Goal: Transaction & Acquisition: Purchase product/service

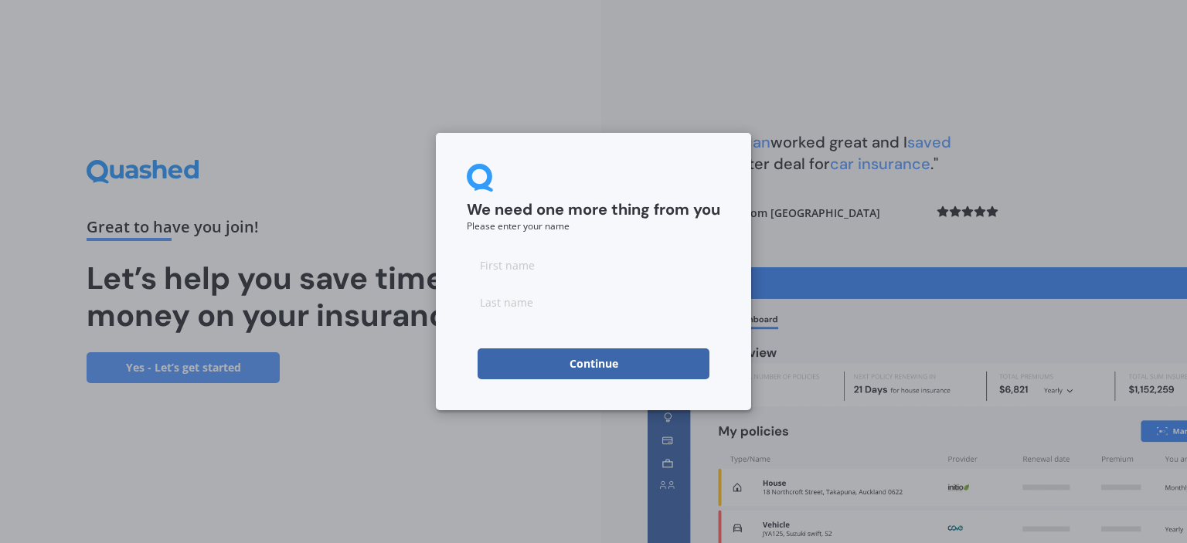
click at [533, 280] on div at bounding box center [593, 284] width 253 height 68
click at [522, 279] on input at bounding box center [593, 265] width 253 height 31
type input "[PERSON_NAME]"
type input "Grant"
click at [507, 362] on button "Continue" at bounding box center [593, 363] width 232 height 31
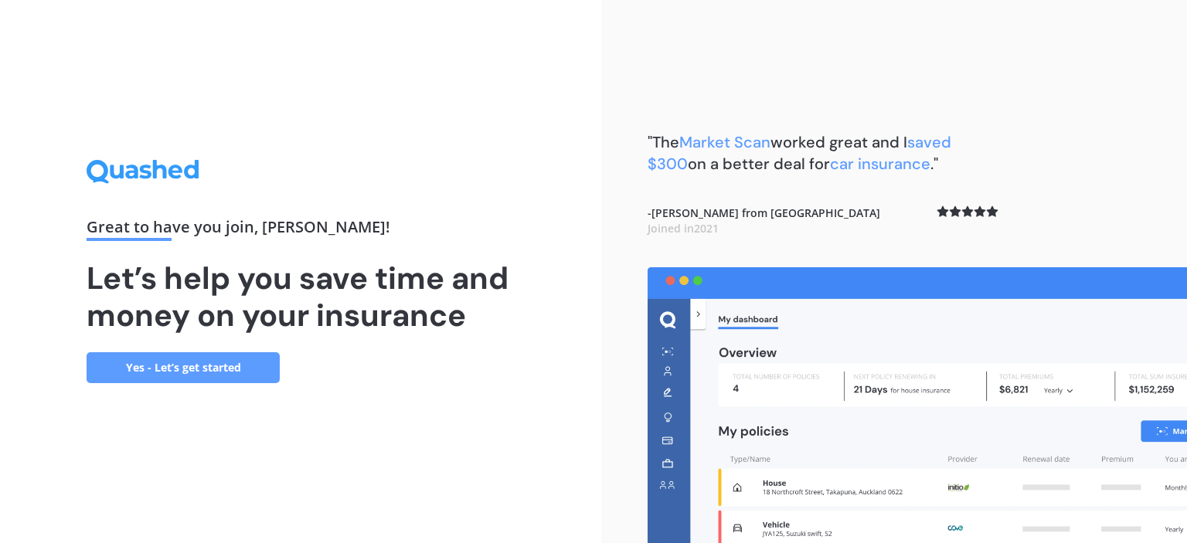
click at [198, 369] on link "Yes - Let’s get started" at bounding box center [183, 367] width 193 height 31
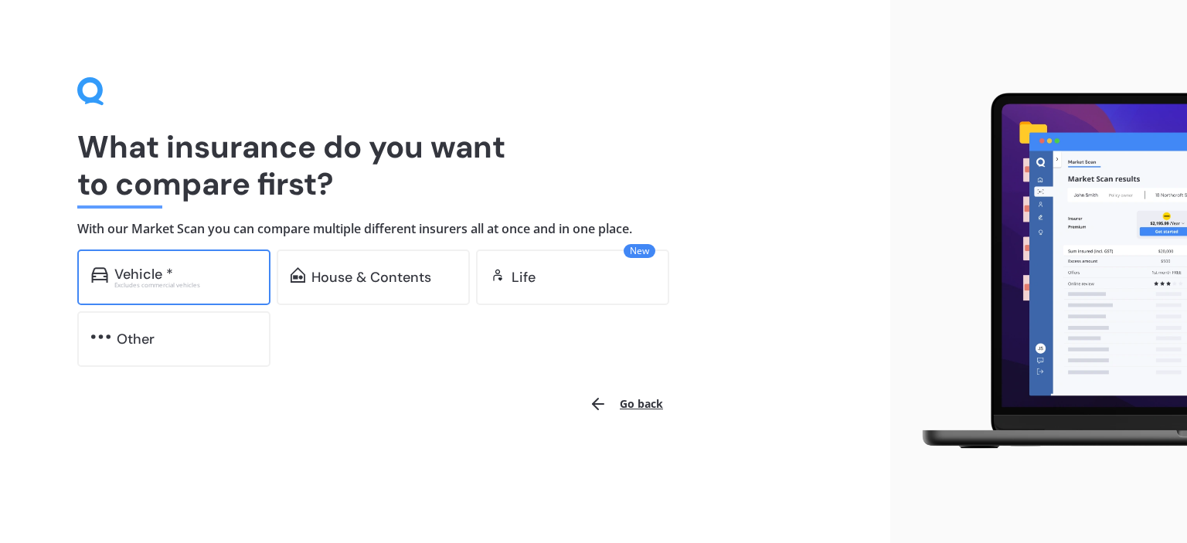
click at [222, 284] on div "Excludes commercial vehicles" at bounding box center [185, 285] width 142 height 6
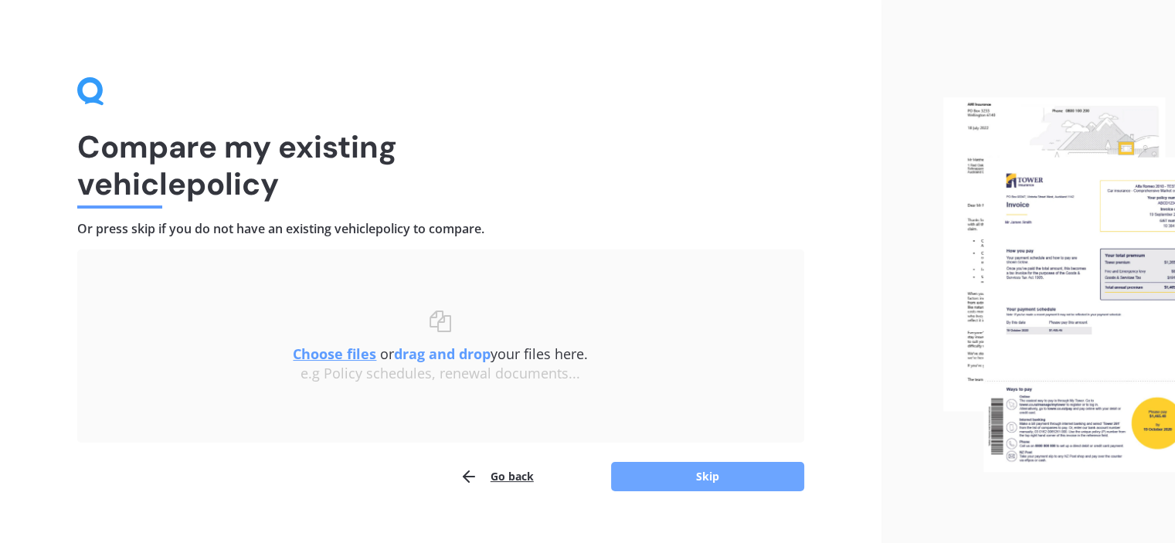
click at [658, 473] on button "Skip" at bounding box center [707, 476] width 193 height 29
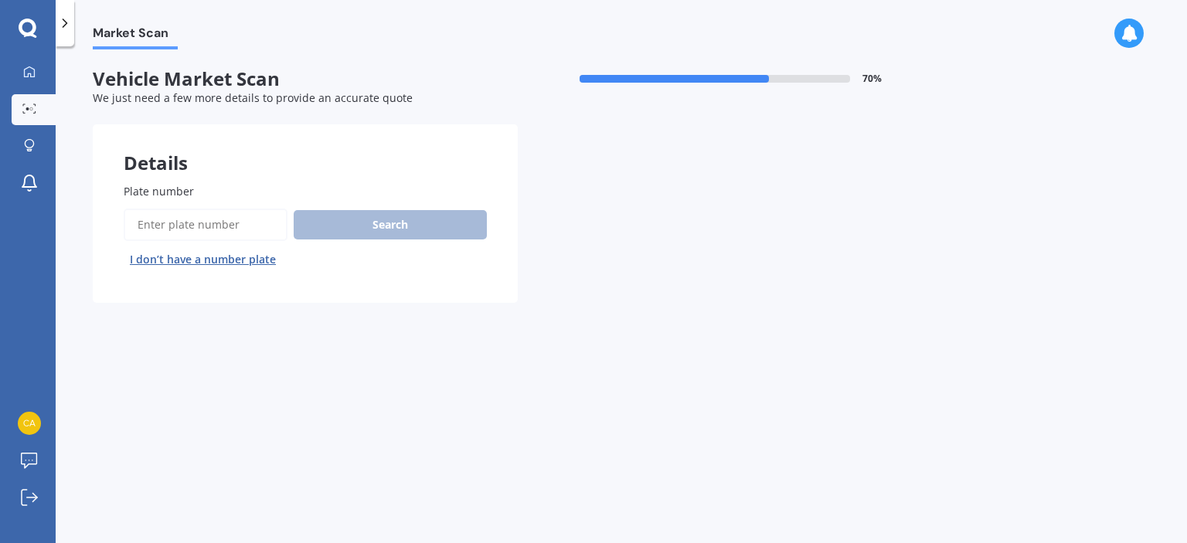
click at [195, 229] on input "Plate number" at bounding box center [206, 225] width 164 height 32
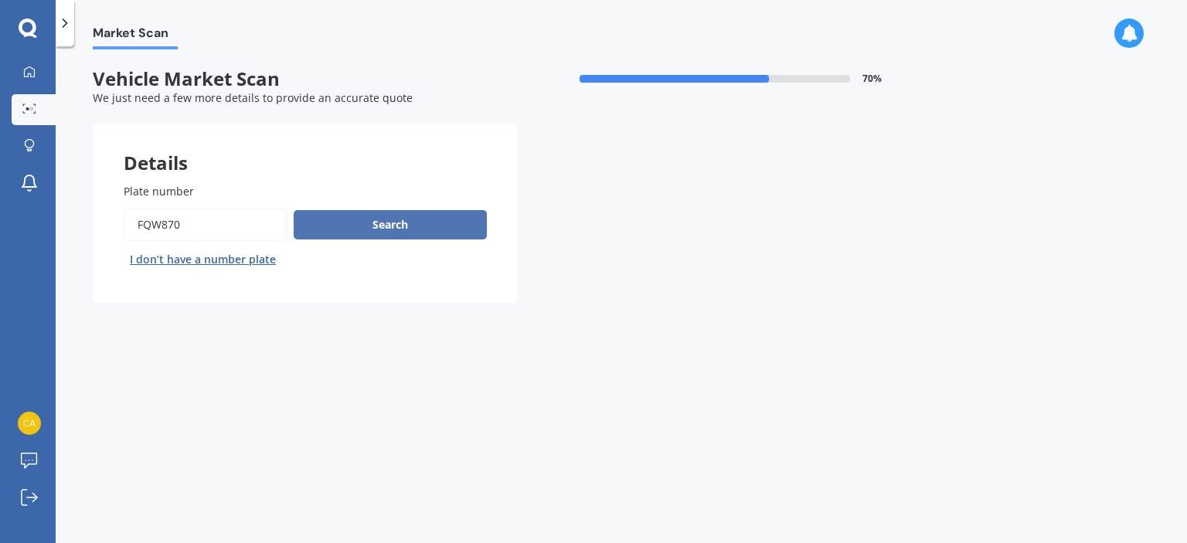
type input "fqw870"
click at [381, 228] on button "Search" at bounding box center [390, 224] width 193 height 29
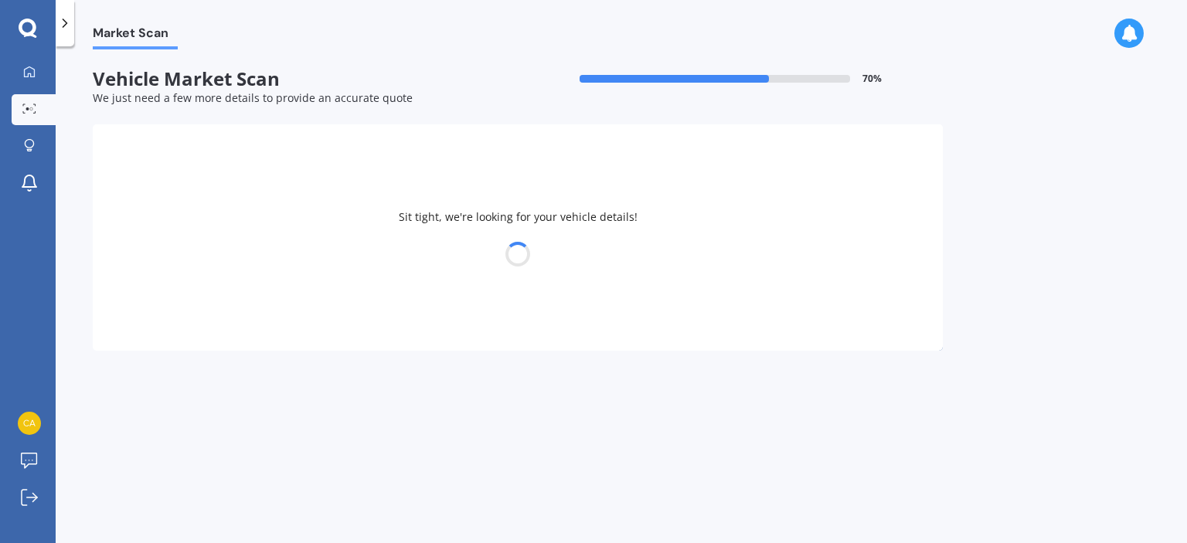
select select "MITSUBISHI"
select select "LANCER"
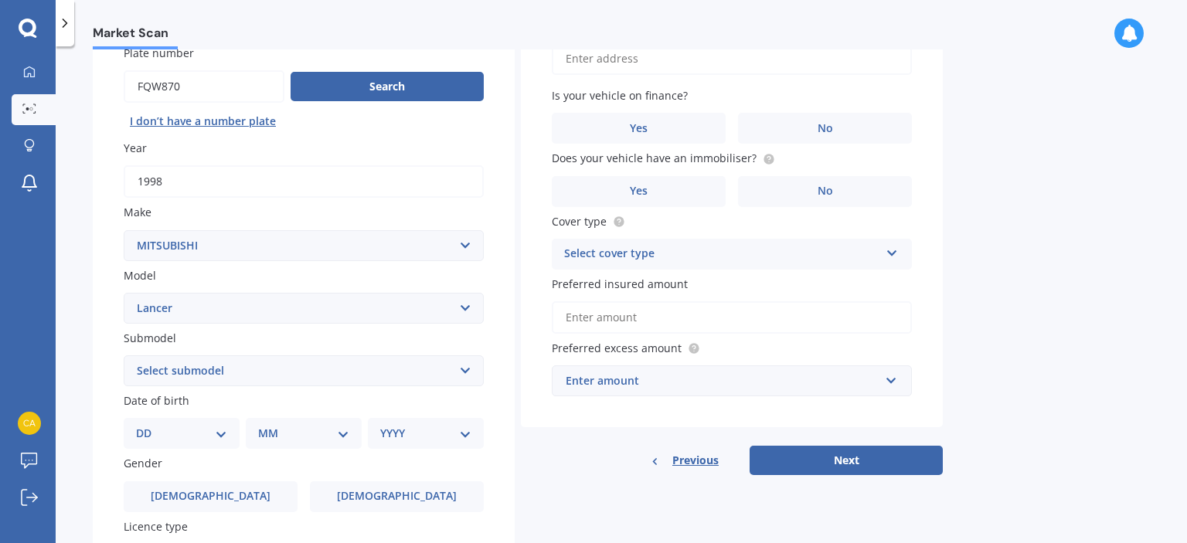
scroll to position [139, 0]
click at [228, 366] on select "Select submodel (All other) 2.0P 4X4 non-turbo Cedia non-turbo Cedia Turbo Dies…" at bounding box center [304, 370] width 360 height 31
select select "EVOLUTION"
click at [124, 355] on select "Select submodel (All other) 2.0P 4X4 non-turbo Cedia non-turbo Cedia Turbo Dies…" at bounding box center [304, 370] width 360 height 31
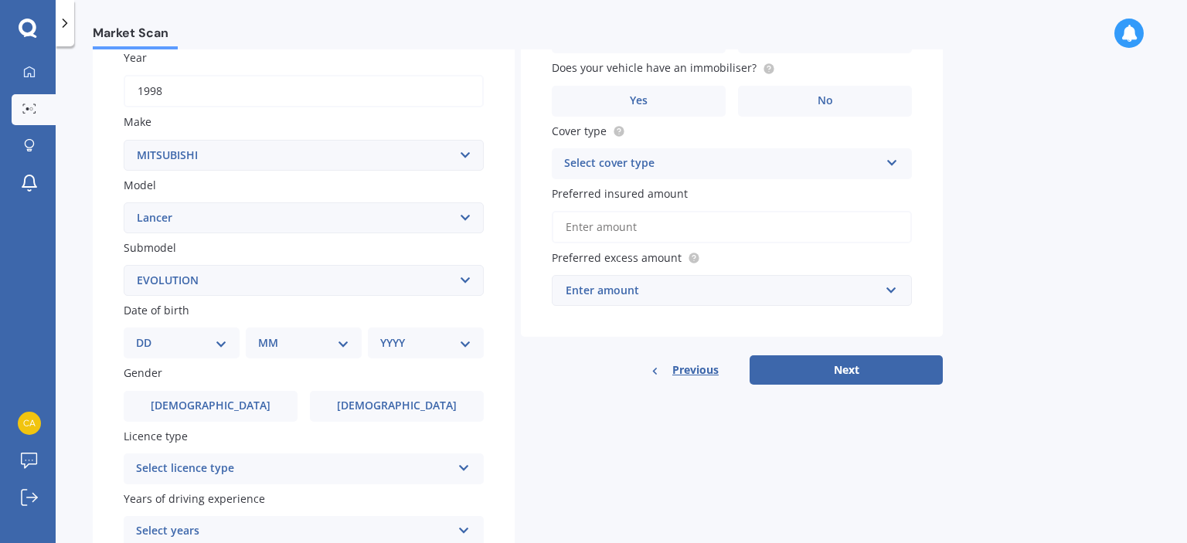
scroll to position [229, 0]
click at [167, 338] on select "DD 01 02 03 04 05 06 07 08 09 10 11 12 13 14 15 16 17 18 19 20 21 22 23 24 25 2…" at bounding box center [181, 342] width 91 height 17
select select "06"
click at [148, 334] on select "DD 01 02 03 04 05 06 07 08 09 10 11 12 13 14 15 16 17 18 19 20 21 22 23 24 25 2…" at bounding box center [181, 342] width 91 height 17
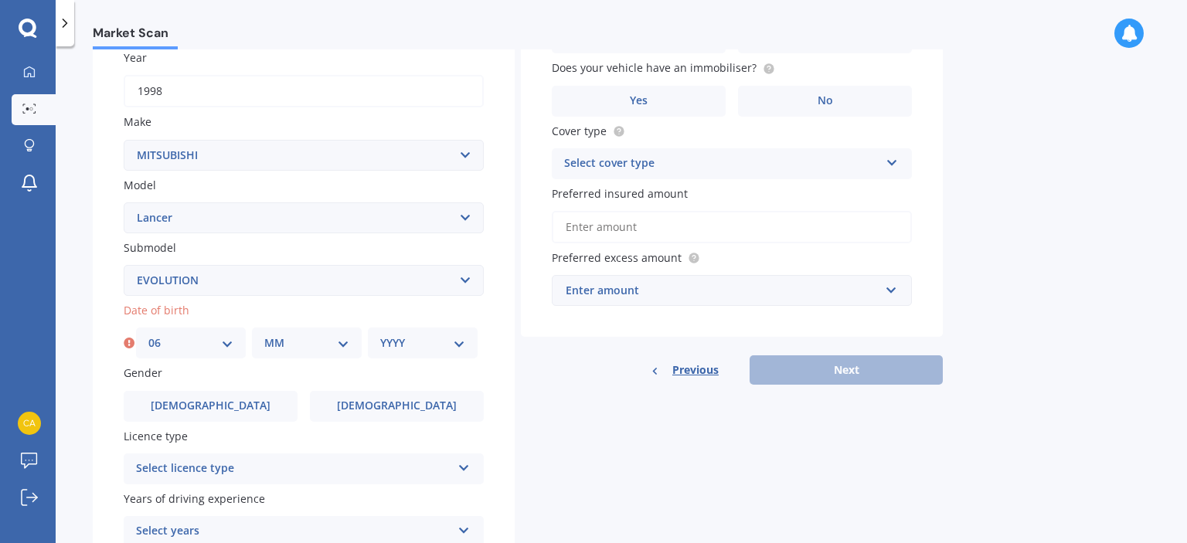
click at [296, 341] on select "MM 01 02 03 04 05 06 07 08 09 10 11 12" at bounding box center [306, 342] width 85 height 17
select select "06"
click at [264, 334] on select "MM 01 02 03 04 05 06 07 08 09 10 11 12" at bounding box center [306, 342] width 85 height 17
click at [396, 352] on div "YYYY 2025 2024 2023 2022 2021 2020 2019 2018 2017 2016 2015 2014 2013 2012 2011…" at bounding box center [423, 343] width 110 height 31
click at [402, 346] on select "YYYY 2025 2024 2023 2022 2021 2020 2019 2018 2017 2016 2015 2014 2013 2012 2011…" at bounding box center [422, 342] width 85 height 17
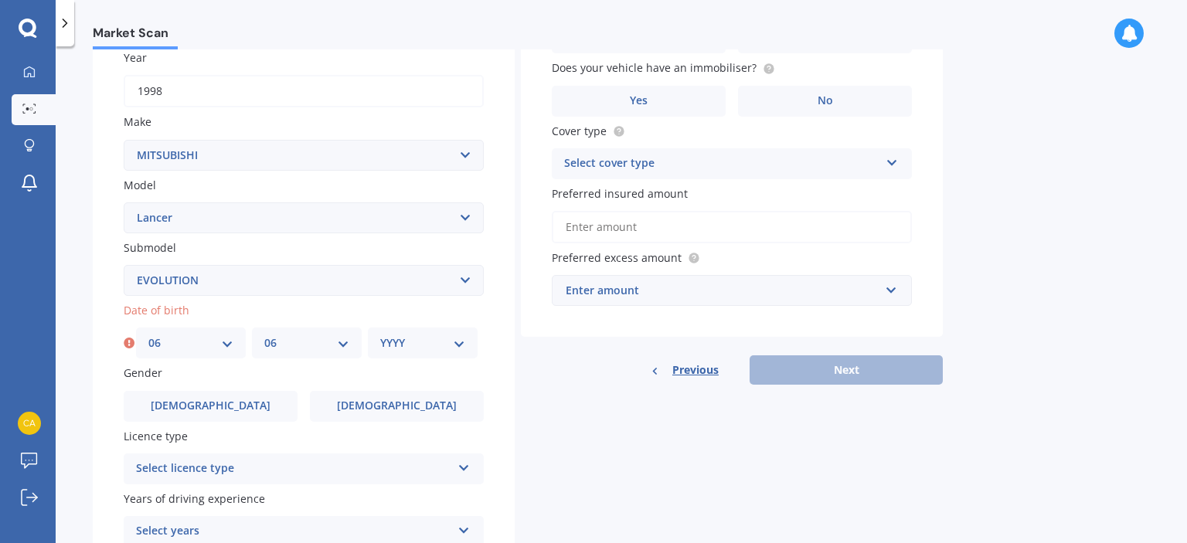
select select "1992"
click at [380, 334] on select "YYYY 2025 2024 2023 2022 2021 2020 2019 2018 2017 2016 2015 2014 2013 2012 2011…" at bounding box center [422, 342] width 85 height 17
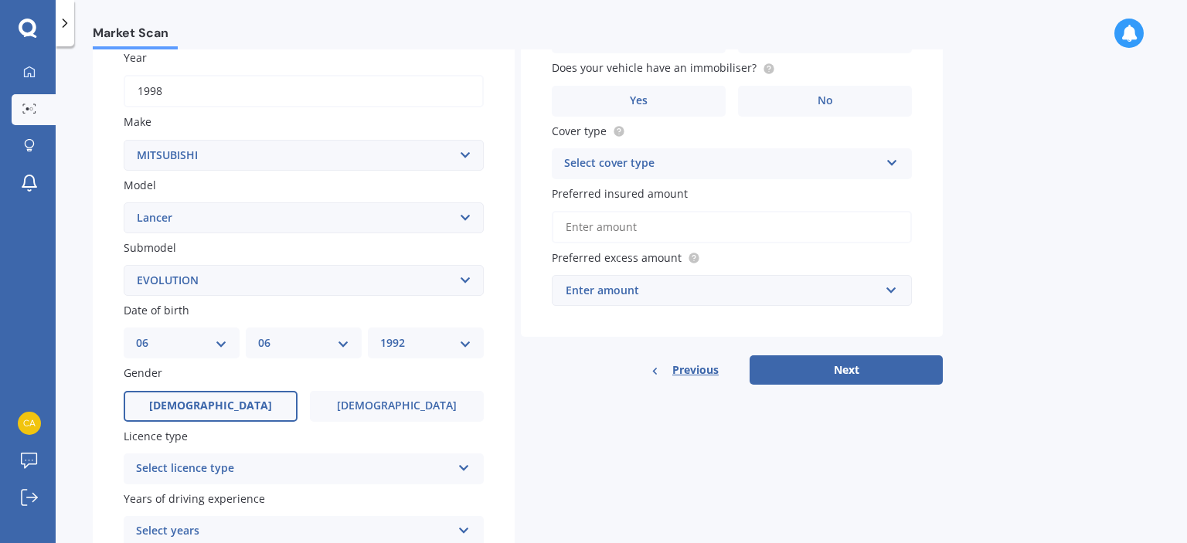
click at [230, 403] on label "[DEMOGRAPHIC_DATA]" at bounding box center [211, 406] width 174 height 31
click at [0, 0] on input "[DEMOGRAPHIC_DATA]" at bounding box center [0, 0] width 0 height 0
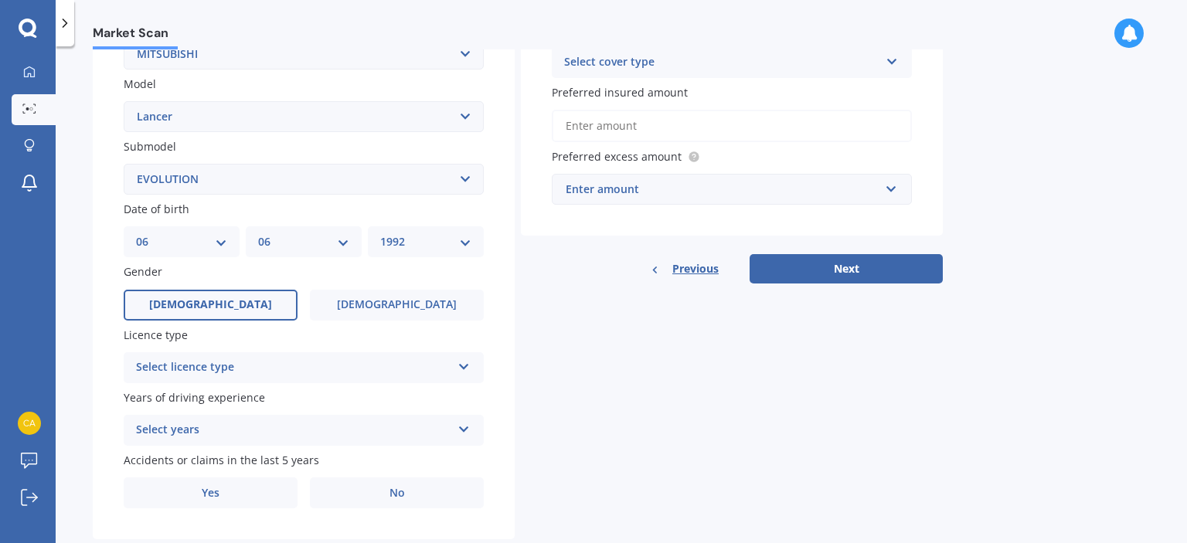
click at [260, 369] on div "Select licence type" at bounding box center [293, 367] width 315 height 19
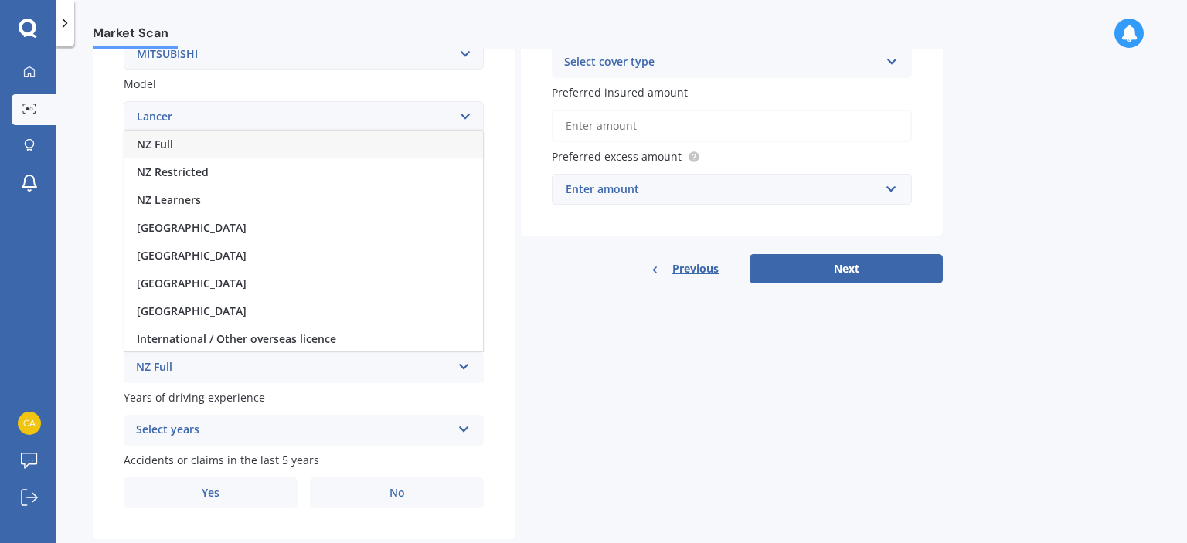
click at [301, 156] on div "NZ Full" at bounding box center [303, 145] width 358 height 28
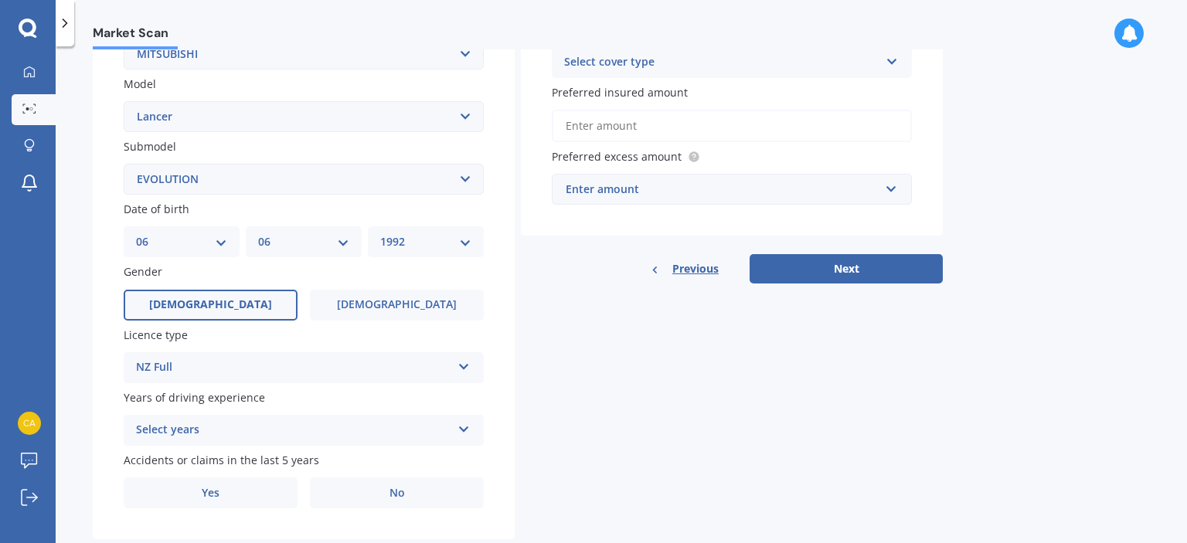
click at [218, 436] on div "Select years" at bounding box center [293, 430] width 315 height 19
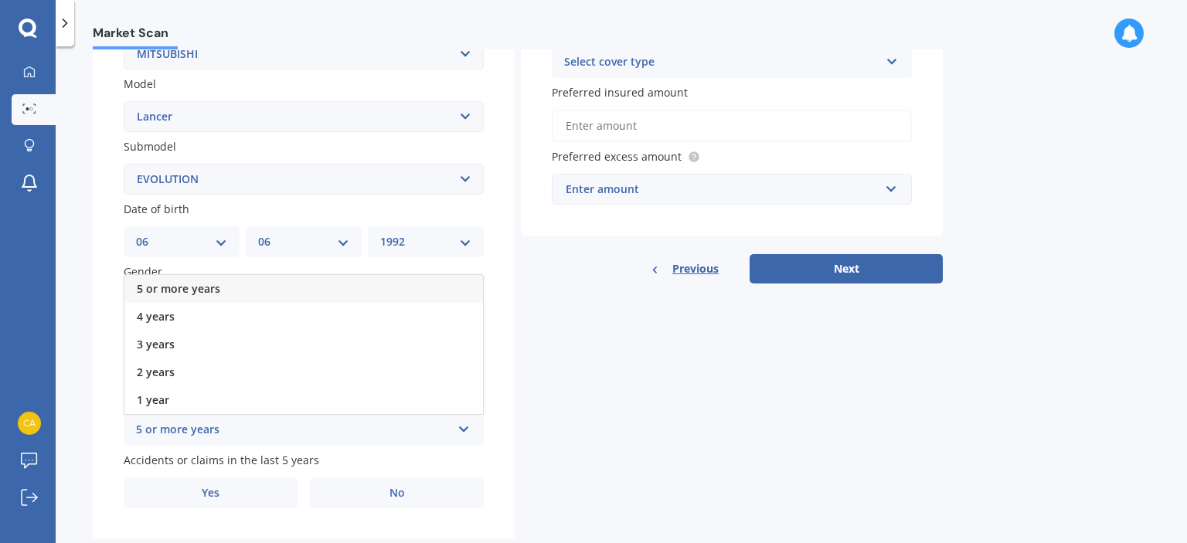
click at [260, 287] on div "5 or more years" at bounding box center [303, 289] width 358 height 28
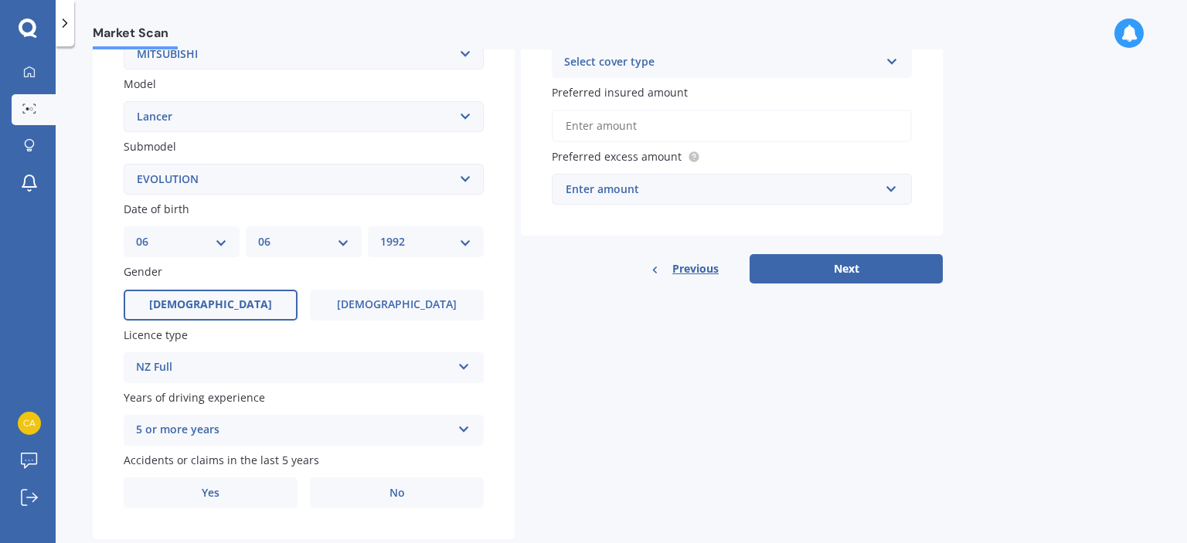
scroll to position [366, 0]
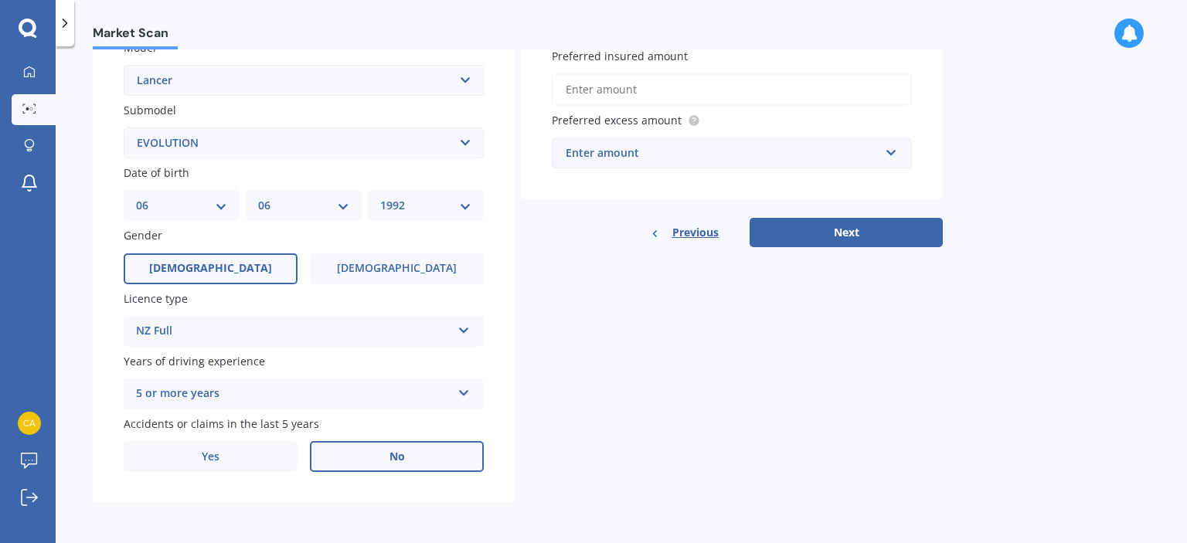
click at [357, 447] on label "No" at bounding box center [397, 456] width 174 height 31
click at [0, 0] on input "No" at bounding box center [0, 0] width 0 height 0
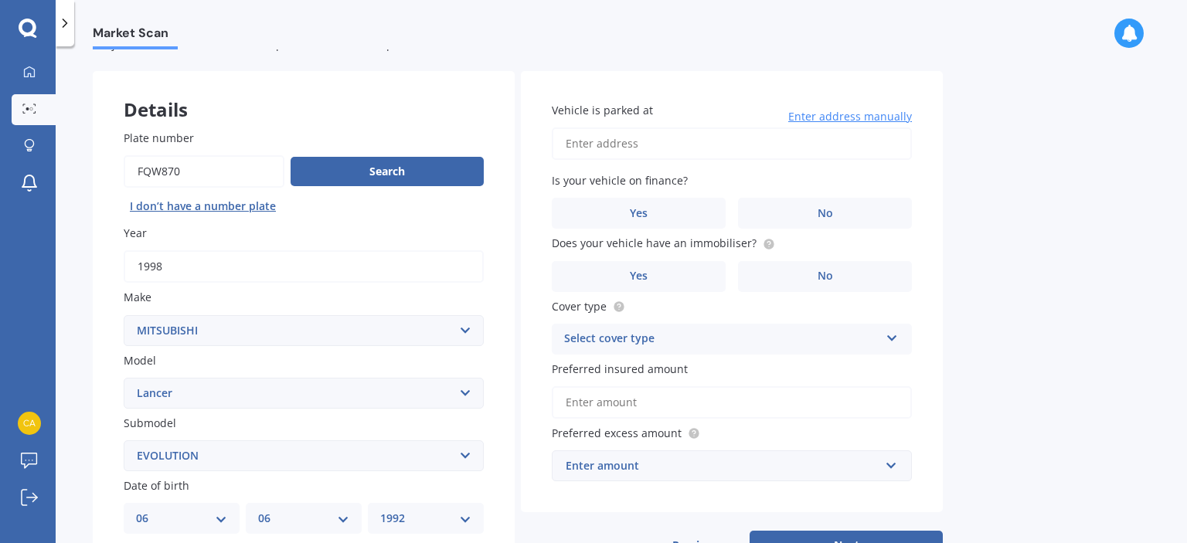
scroll to position [52, 0]
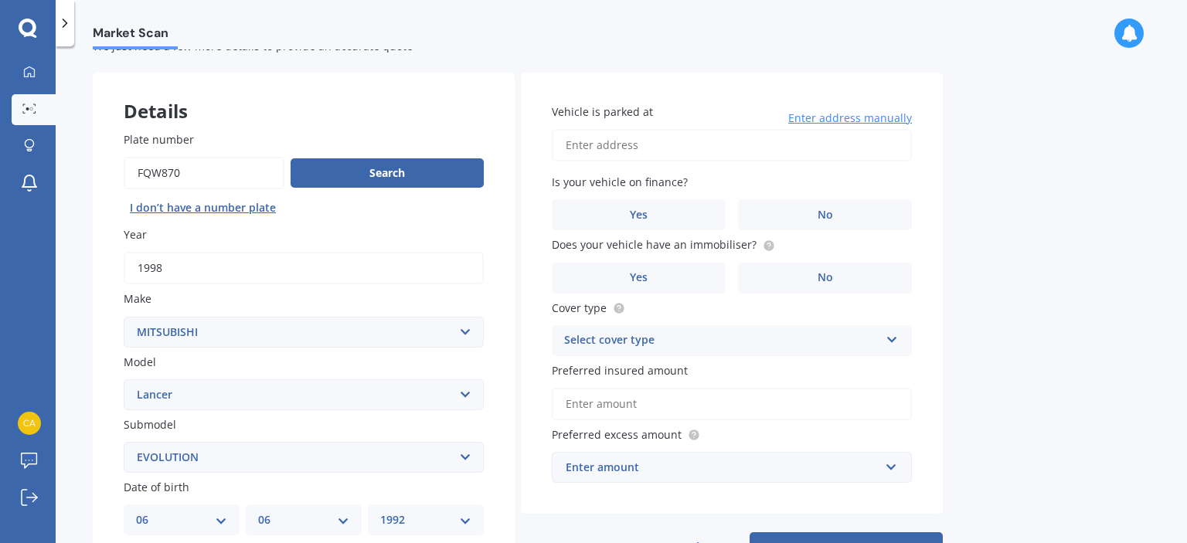
click at [630, 144] on input "Vehicle is parked at" at bounding box center [732, 145] width 360 height 32
type input "[STREET_ADDRESS]"
click at [779, 207] on label "No" at bounding box center [825, 214] width 174 height 31
click at [0, 0] on input "No" at bounding box center [0, 0] width 0 height 0
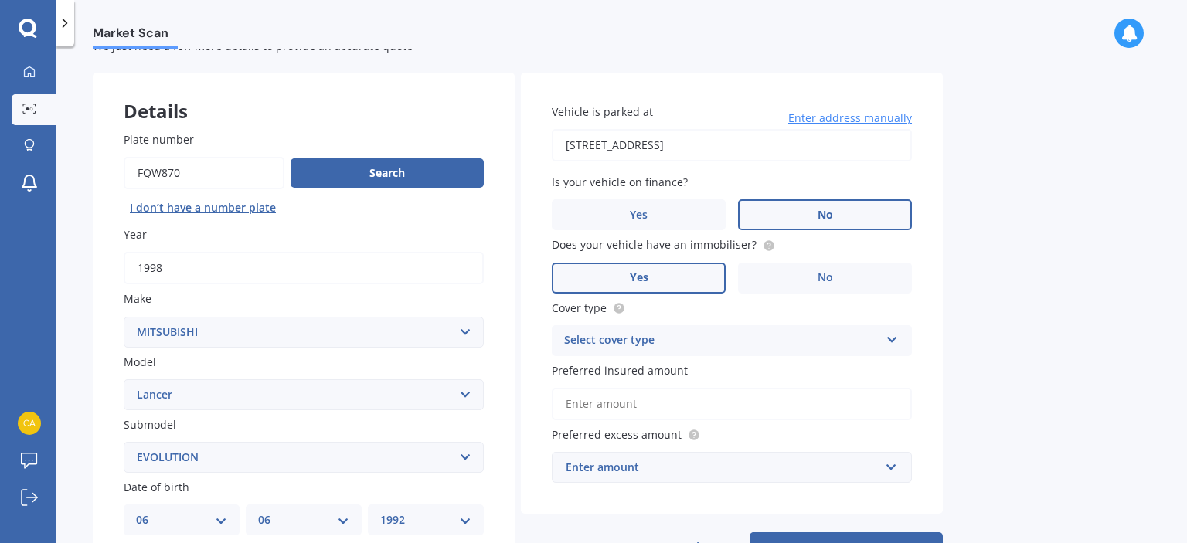
click at [679, 277] on label "Yes" at bounding box center [639, 278] width 174 height 31
click at [0, 0] on input "Yes" at bounding box center [0, 0] width 0 height 0
click at [674, 345] on div "Select cover type" at bounding box center [721, 340] width 315 height 19
click at [663, 370] on div "Comprehensive" at bounding box center [731, 371] width 358 height 28
click at [637, 406] on input "Preferred insured amount" at bounding box center [732, 404] width 360 height 32
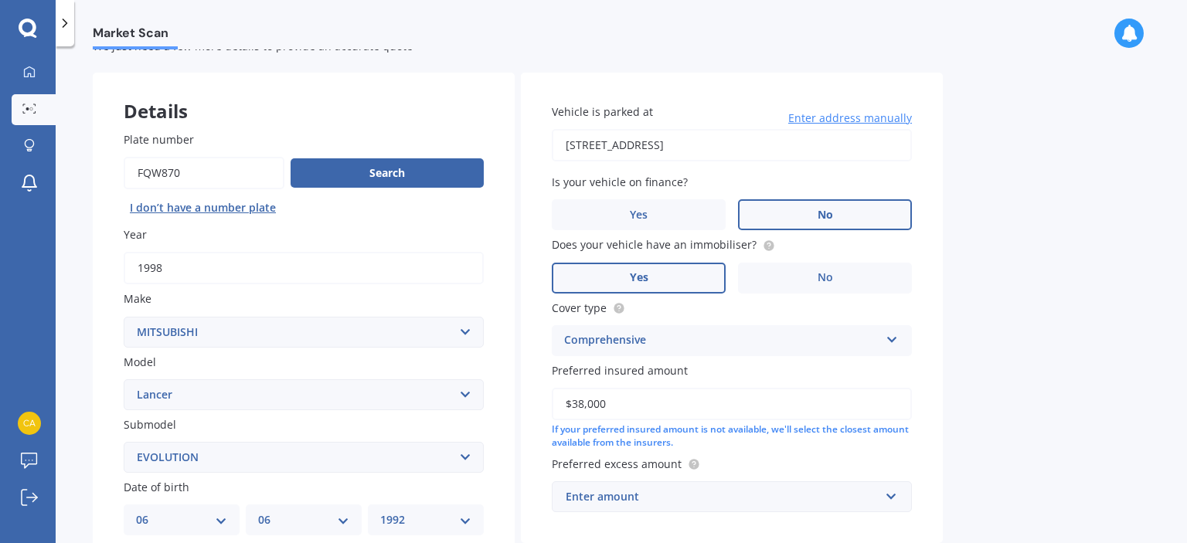
type input "$38,000"
click at [949, 384] on div "Market Scan Vehicle Market Scan 70 % We just need a few more details to provide…" at bounding box center [621, 297] width 1131 height 497
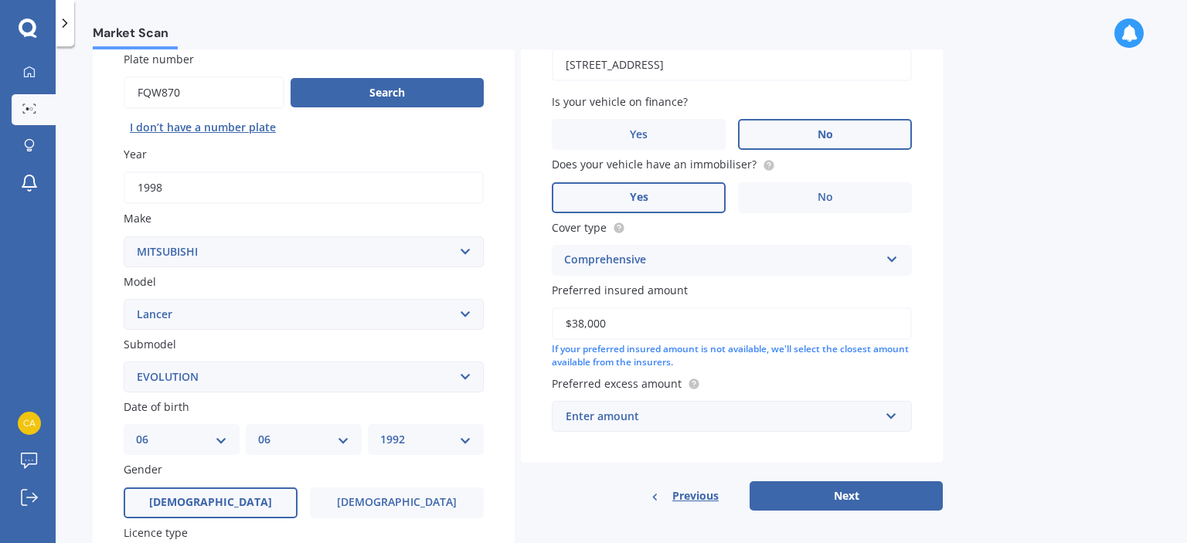
scroll to position [133, 0]
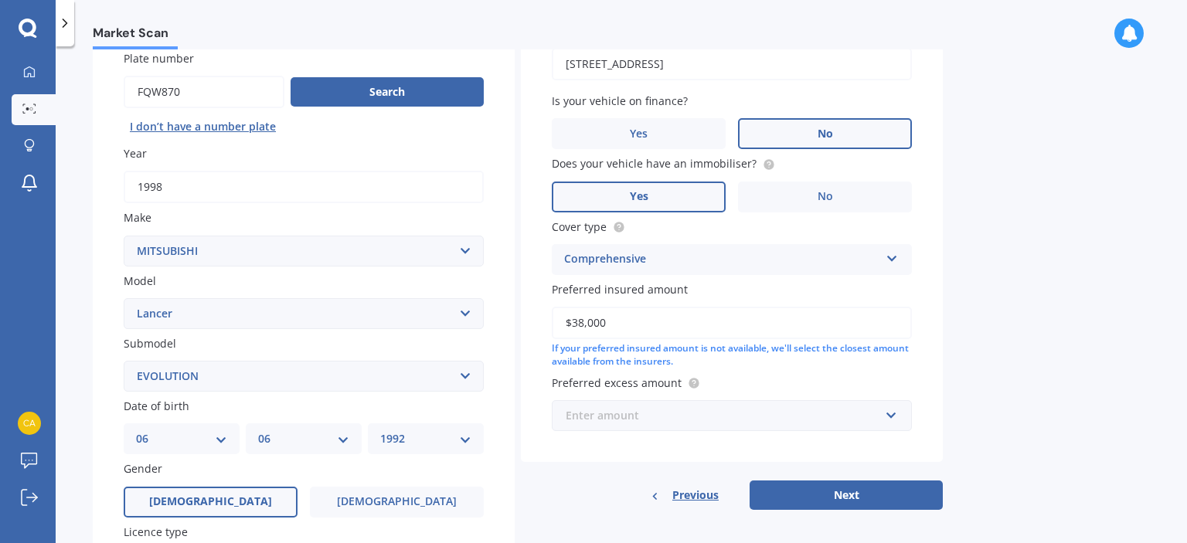
click at [799, 401] on input "text" at bounding box center [726, 415] width 346 height 29
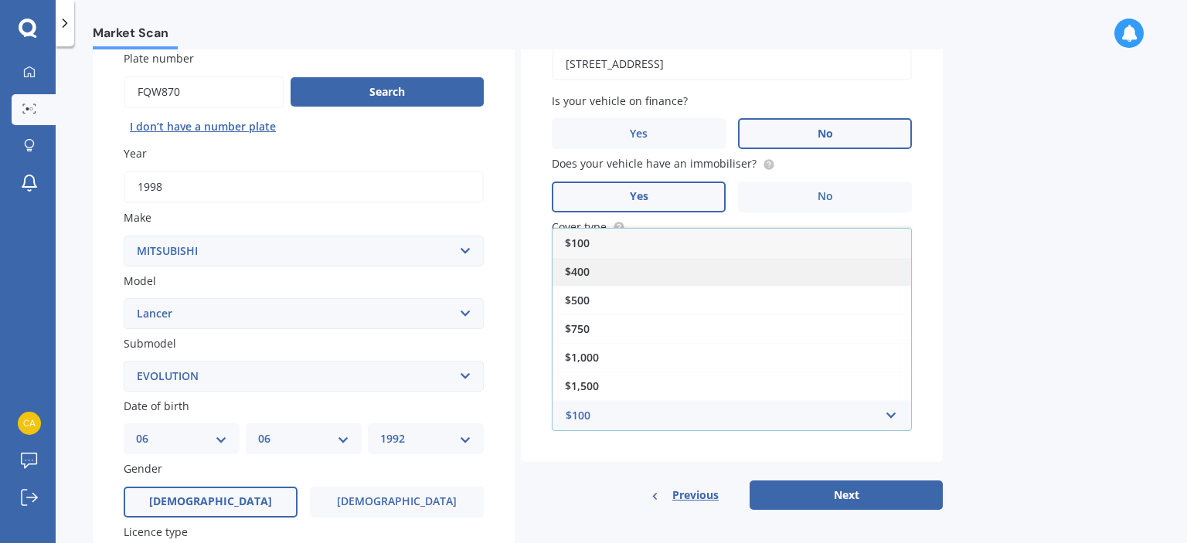
click at [634, 278] on div "$400" at bounding box center [731, 271] width 358 height 29
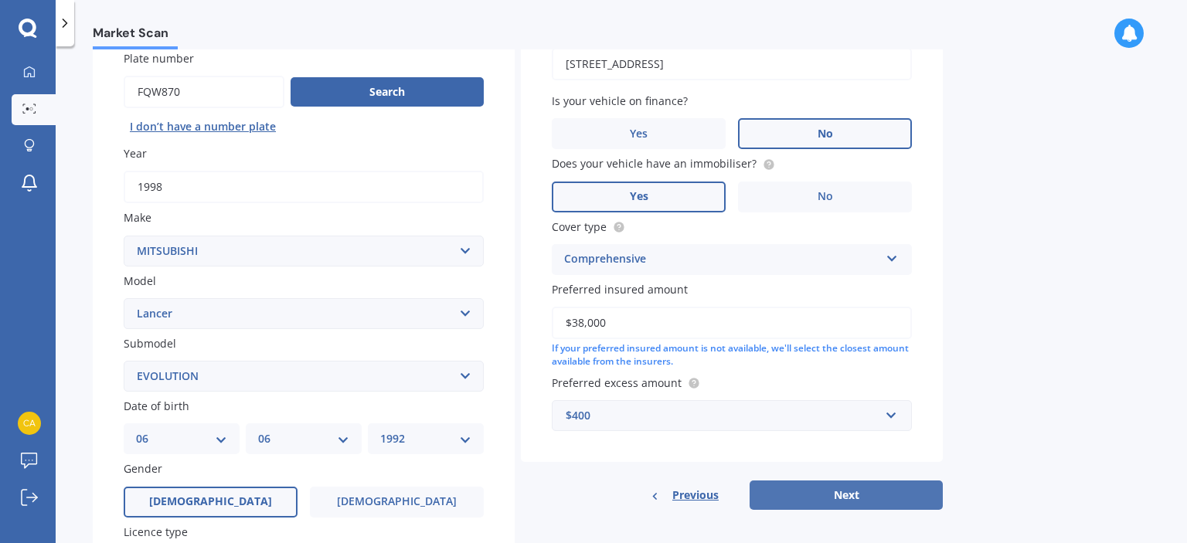
click at [835, 494] on button "Next" at bounding box center [845, 495] width 193 height 29
select select "06"
select select "1992"
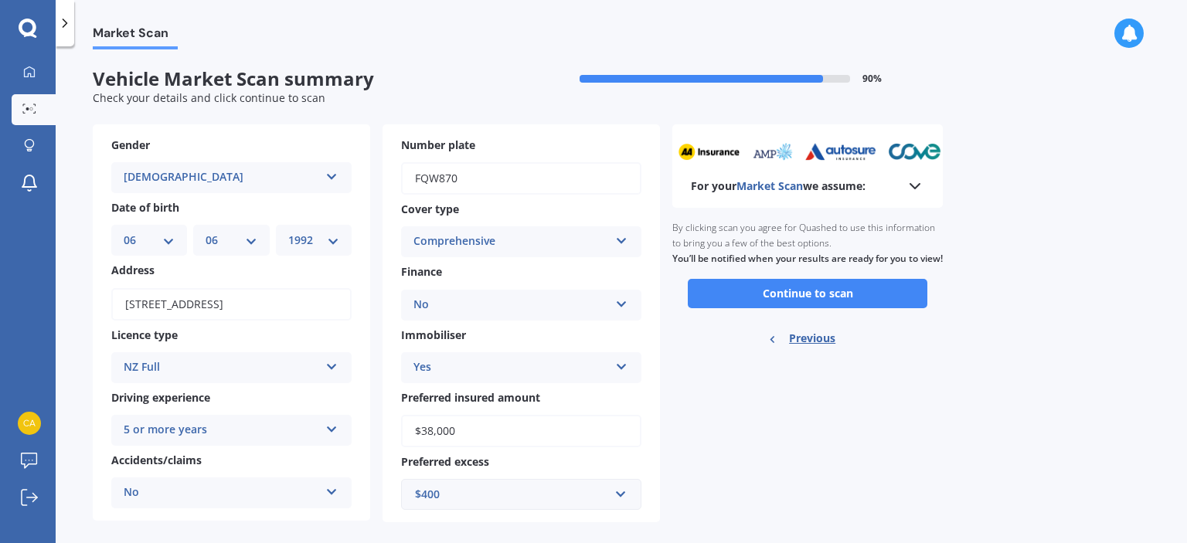
scroll to position [19, 0]
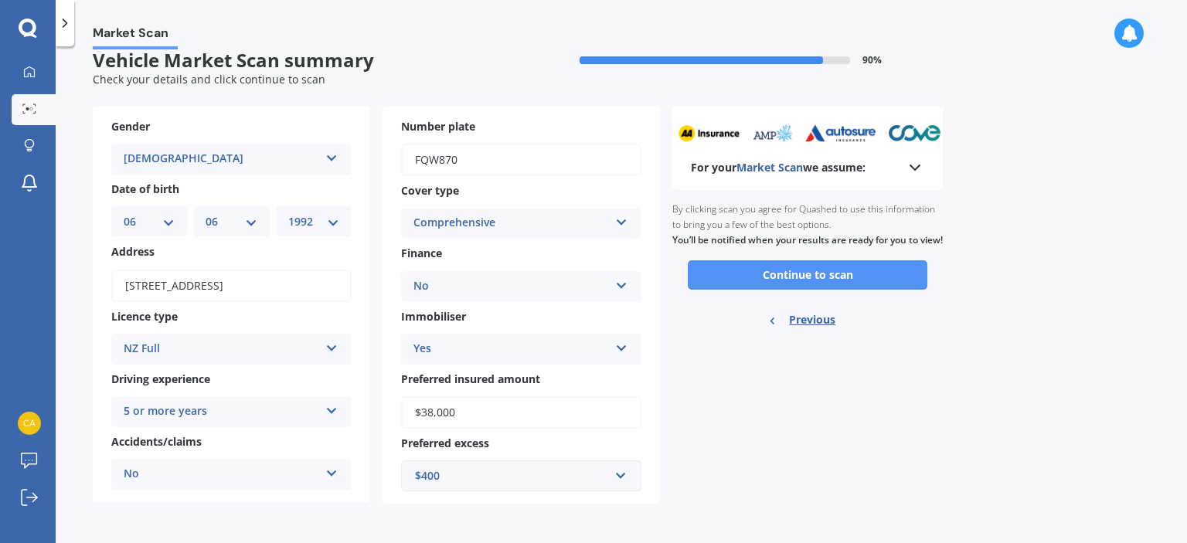
click at [819, 290] on button "Continue to scan" at bounding box center [807, 274] width 239 height 29
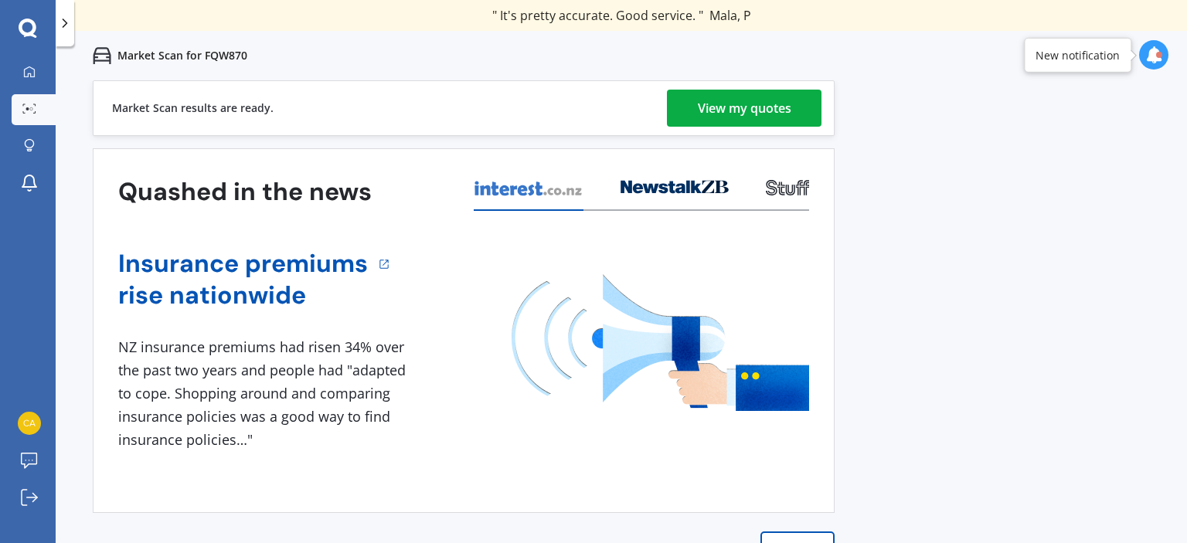
click at [713, 100] on div "View my quotes" at bounding box center [744, 108] width 93 height 37
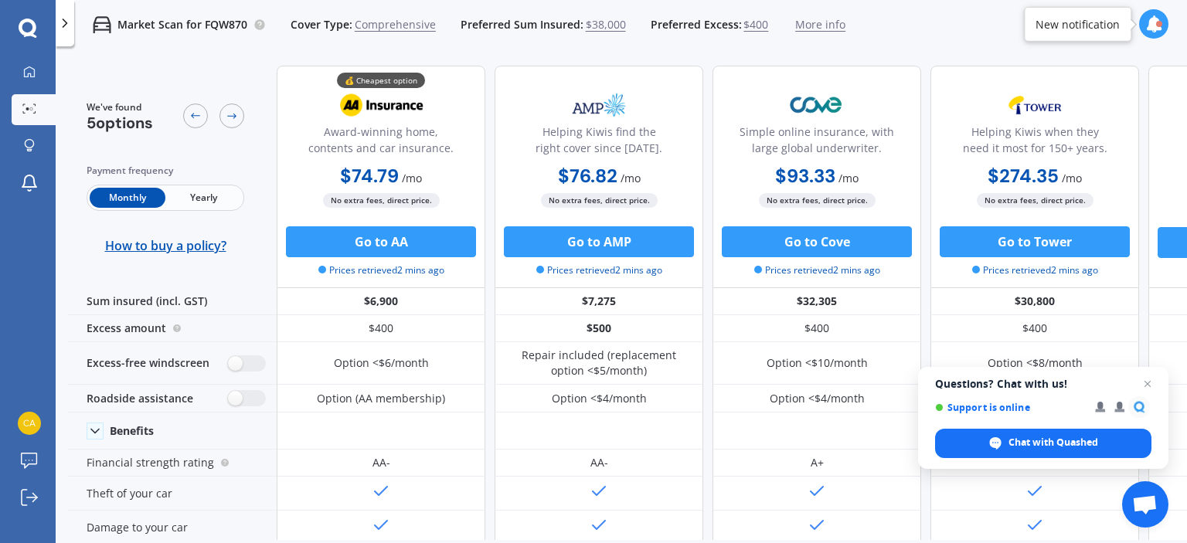
click at [191, 194] on span "Yearly" at bounding box center [203, 198] width 76 height 20
